Goal: Information Seeking & Learning: Learn about a topic

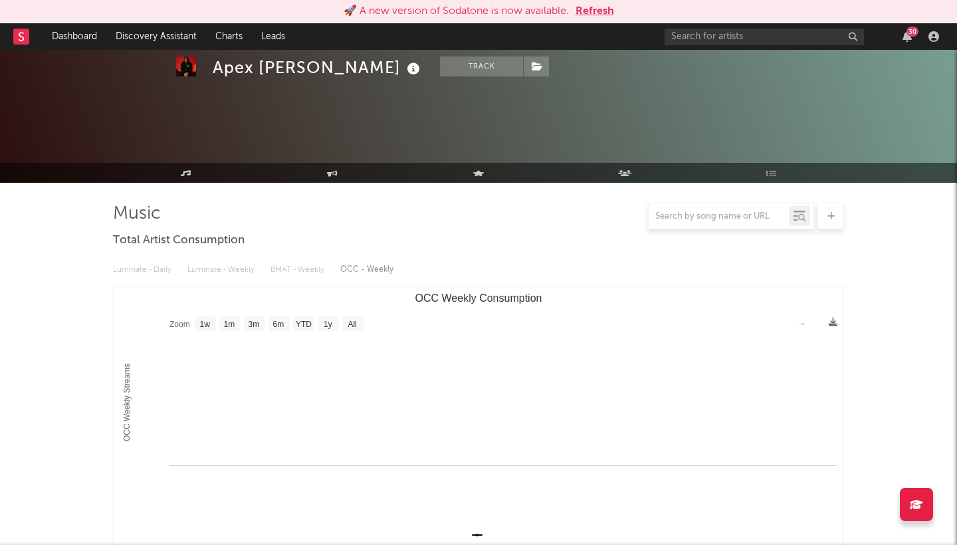
select select "1w"
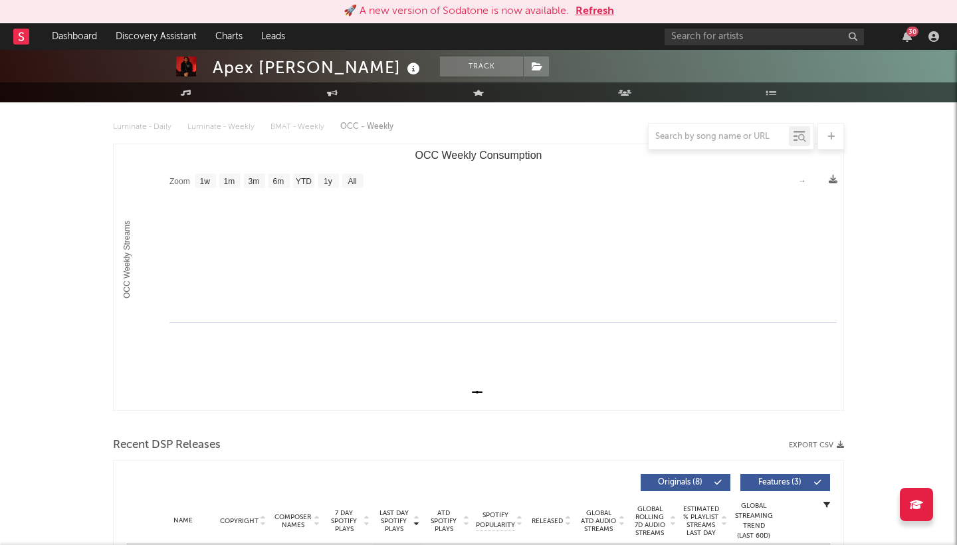
scroll to position [143, 0]
click at [807, 37] on input "text" at bounding box center [763, 37] width 199 height 17
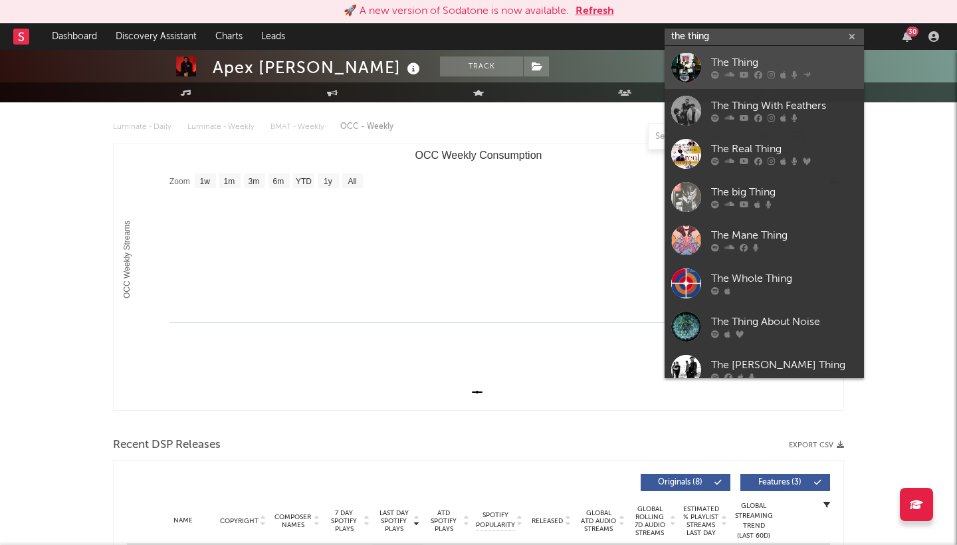
type input "the thing"
click at [808, 66] on div "The Thing" at bounding box center [784, 63] width 146 height 16
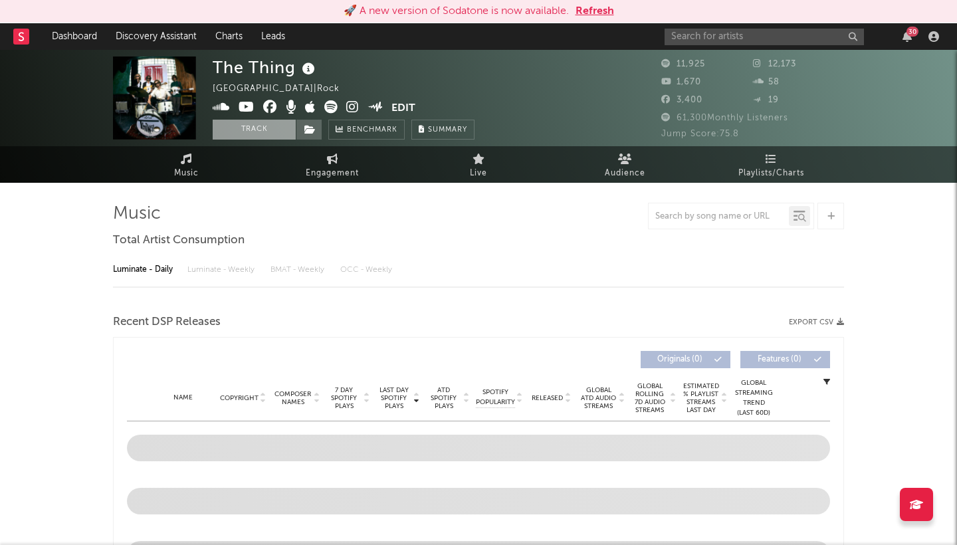
select select "6m"
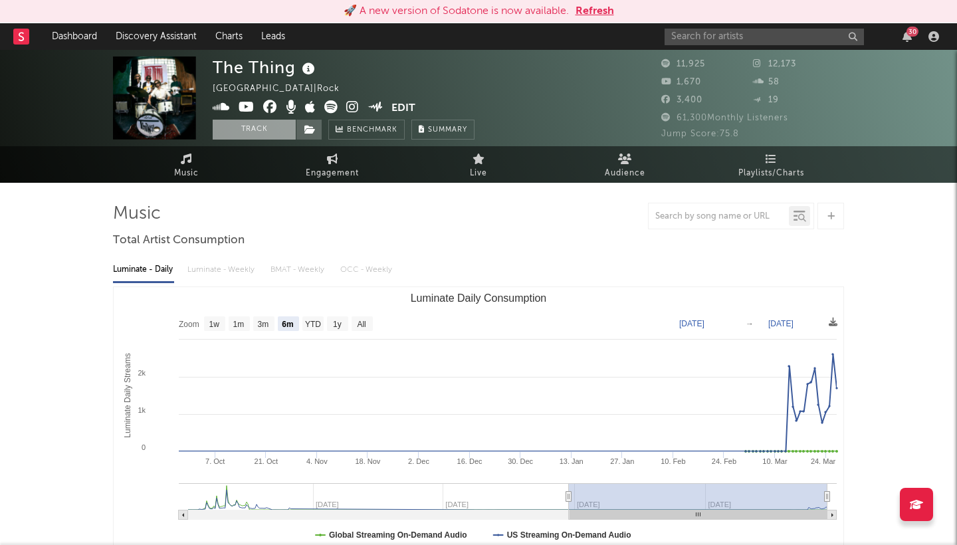
click at [263, 127] on button "Track" at bounding box center [254, 130] width 83 height 20
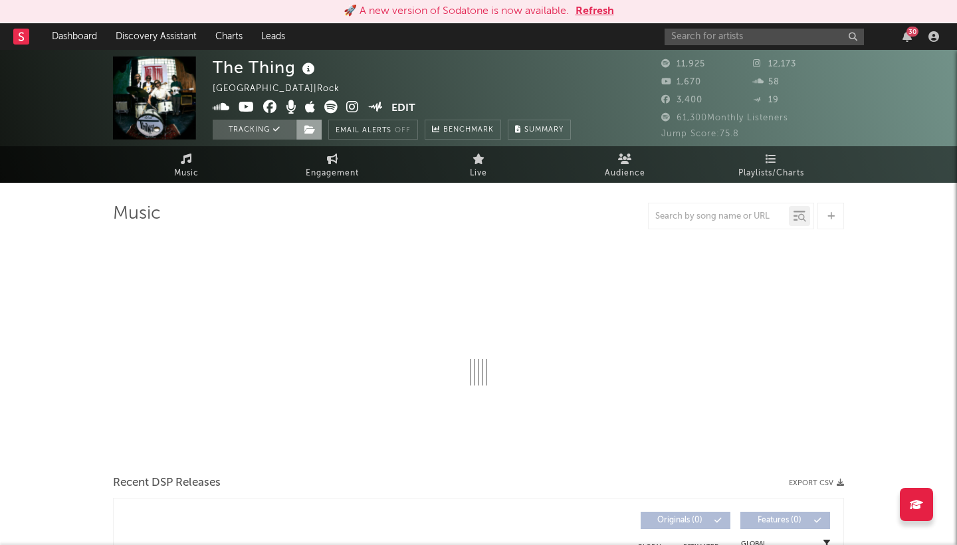
select select "6m"
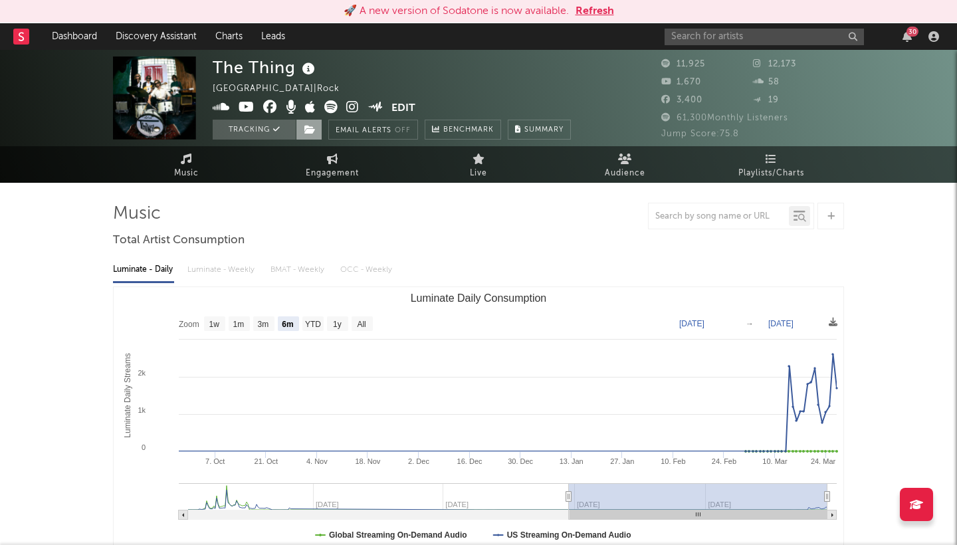
click at [311, 130] on icon at bounding box center [309, 129] width 11 height 9
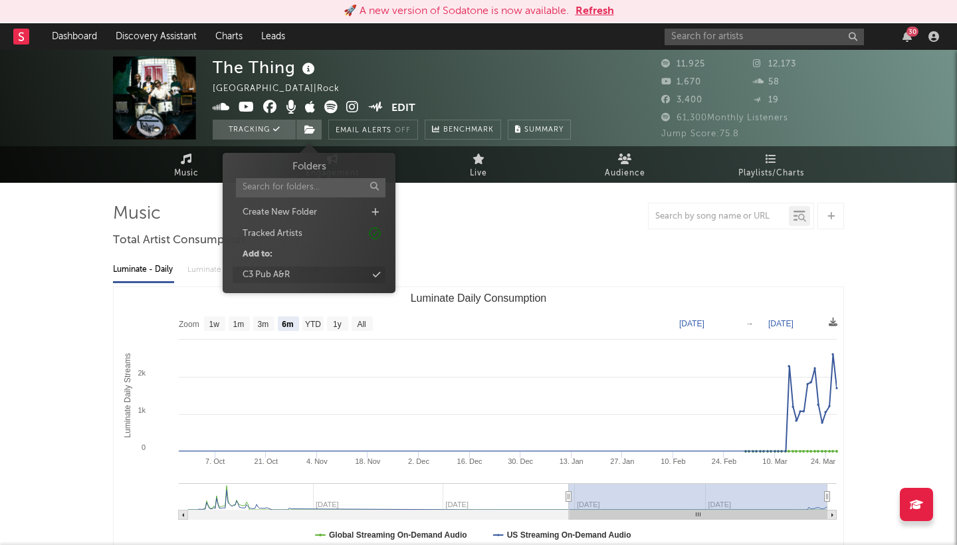
click at [286, 272] on div "C3 Pub A&R" at bounding box center [265, 274] width 47 height 13
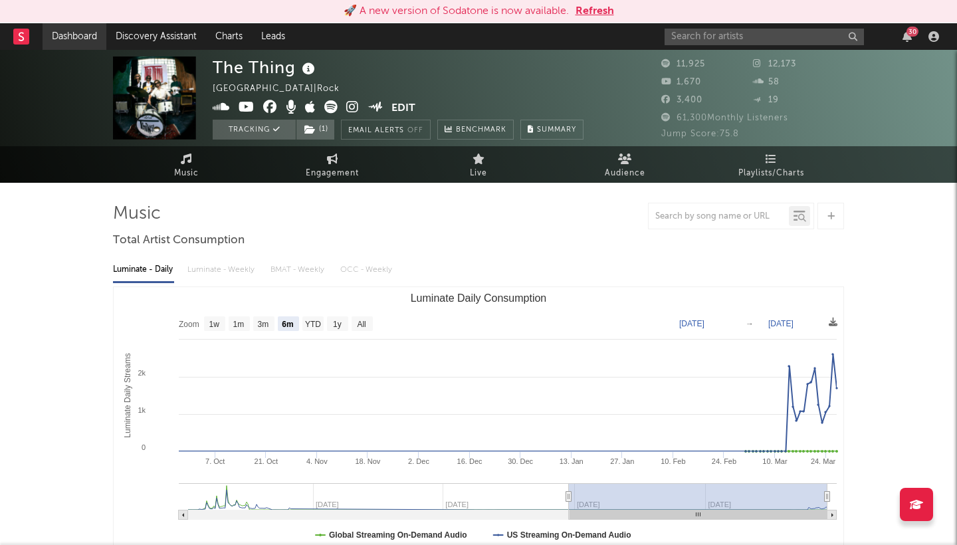
click at [68, 47] on link "Dashboard" at bounding box center [75, 36] width 64 height 27
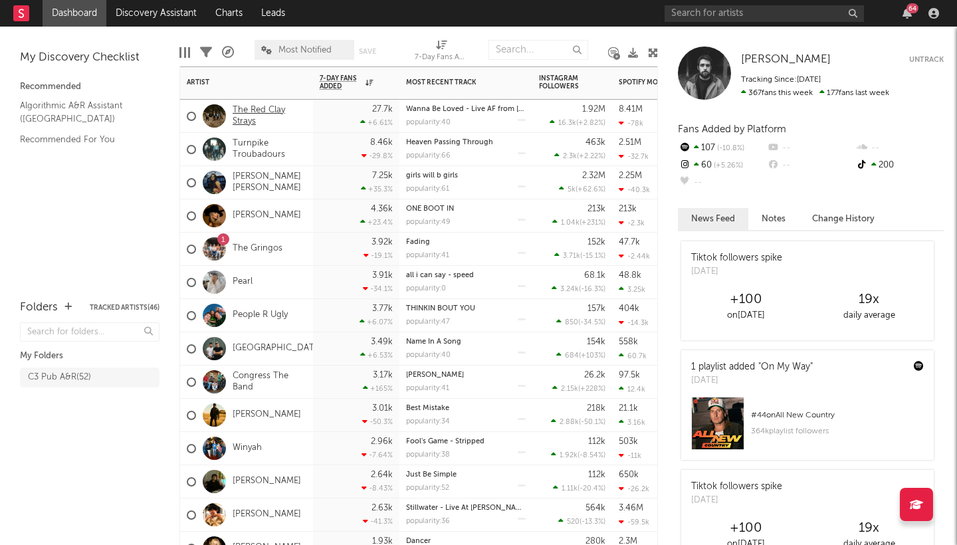
click at [240, 122] on link "The Red Clay Strays" at bounding box center [270, 116] width 74 height 23
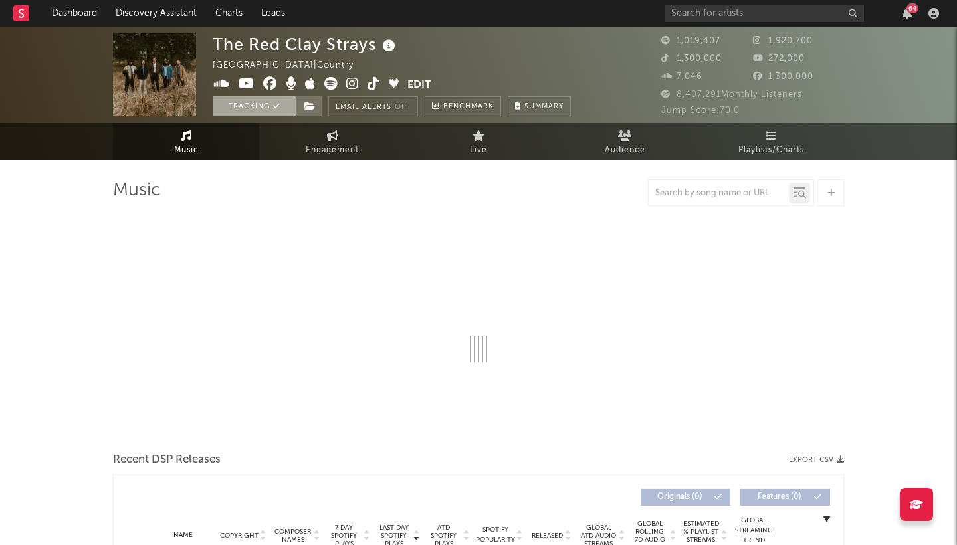
click at [262, 104] on button "Tracking" at bounding box center [254, 106] width 83 height 20
select select "6m"
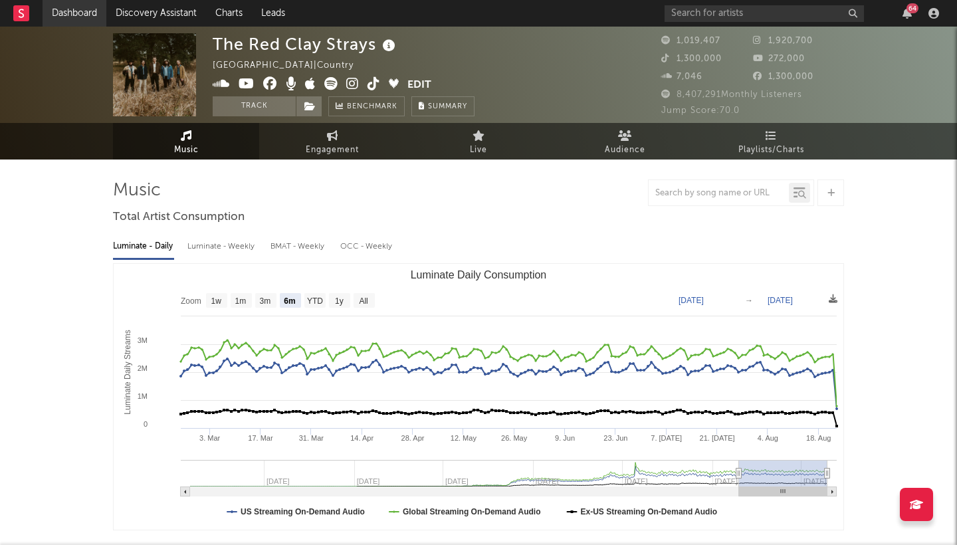
click at [68, 13] on link "Dashboard" at bounding box center [75, 13] width 64 height 27
